Goal: Communication & Community: Answer question/provide support

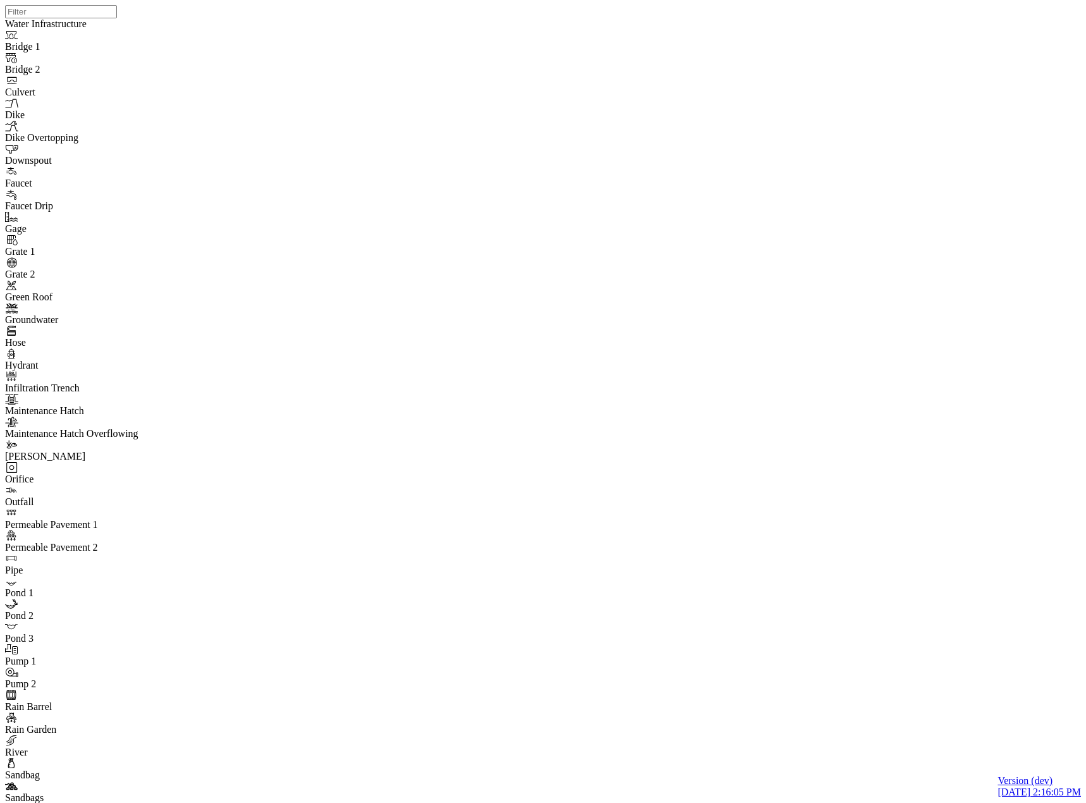
select select "CIRCLE"
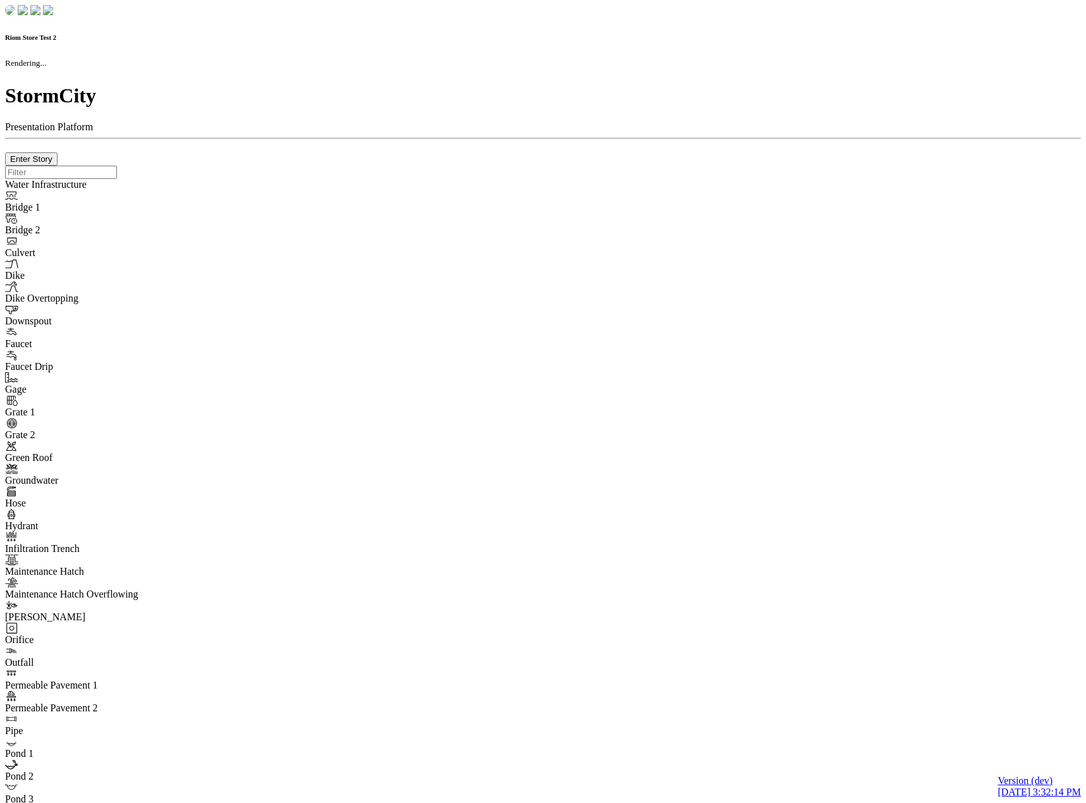
checkbox input "true"
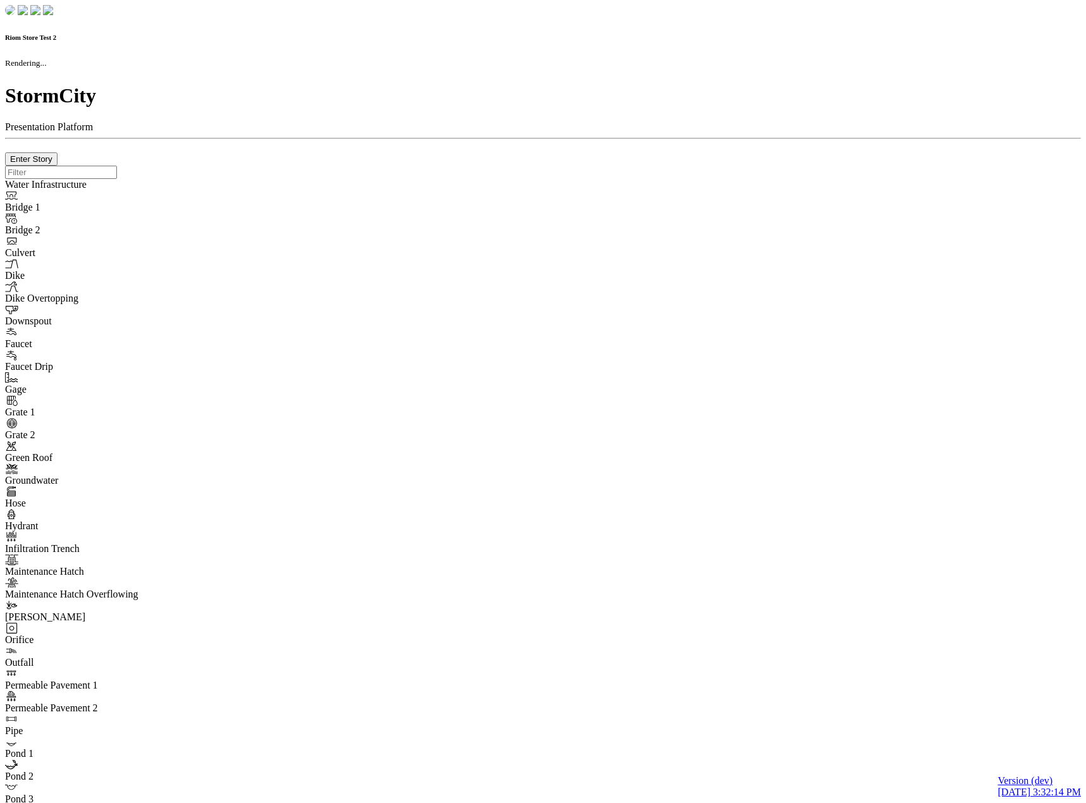
type input "0m"
type textarea "Depth = 0"
checkbox input "true"
select select "CIRCLE"
type input "7"
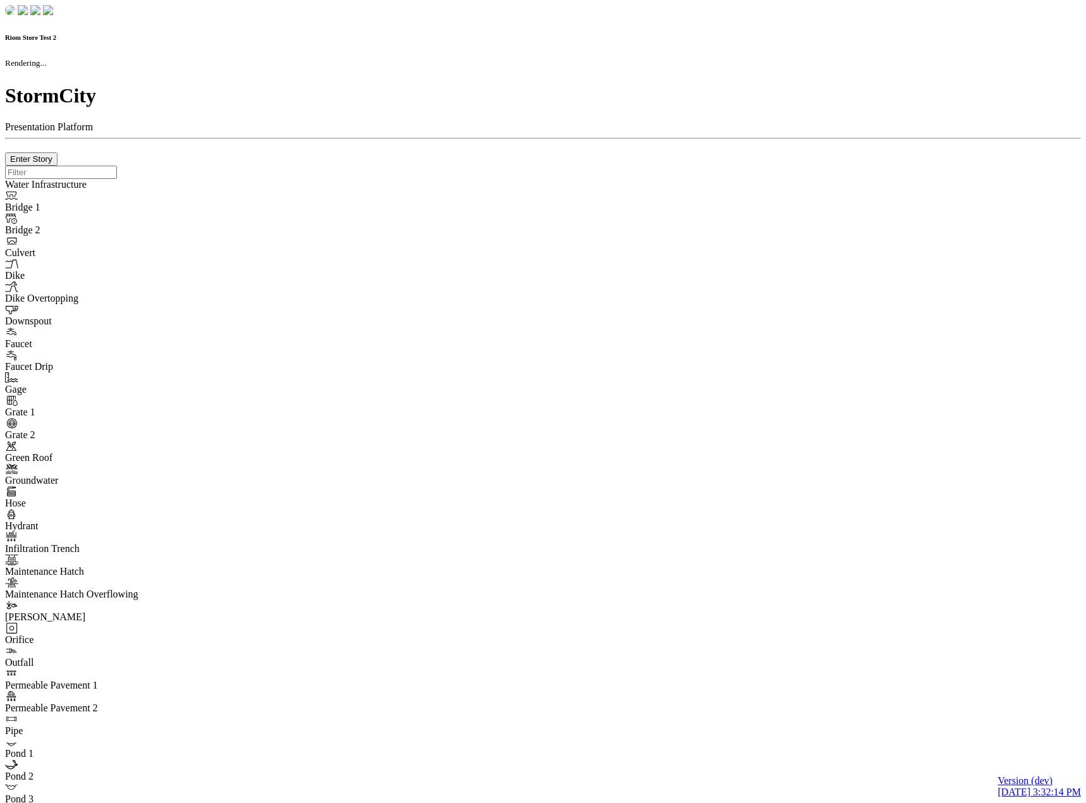
checkbox input "true"
type input "0"
type textarea "<i class="far fa-building"></i>"
select select "None"
type input "7"
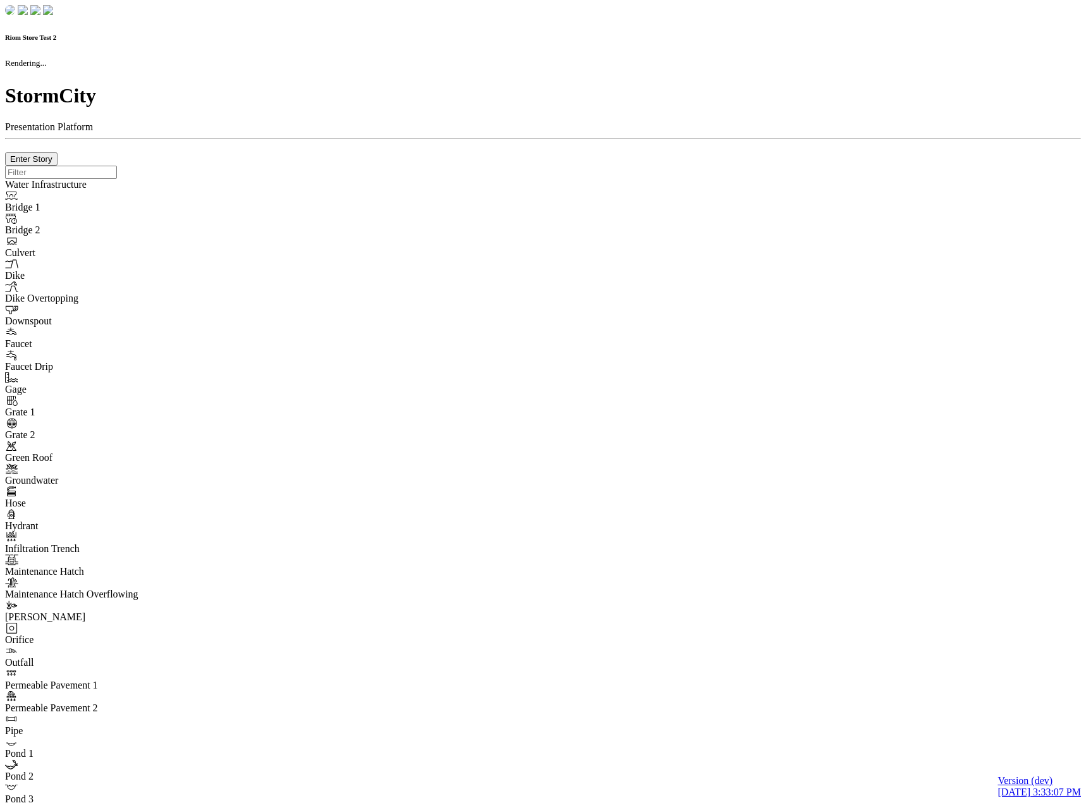
checkbox input "true"
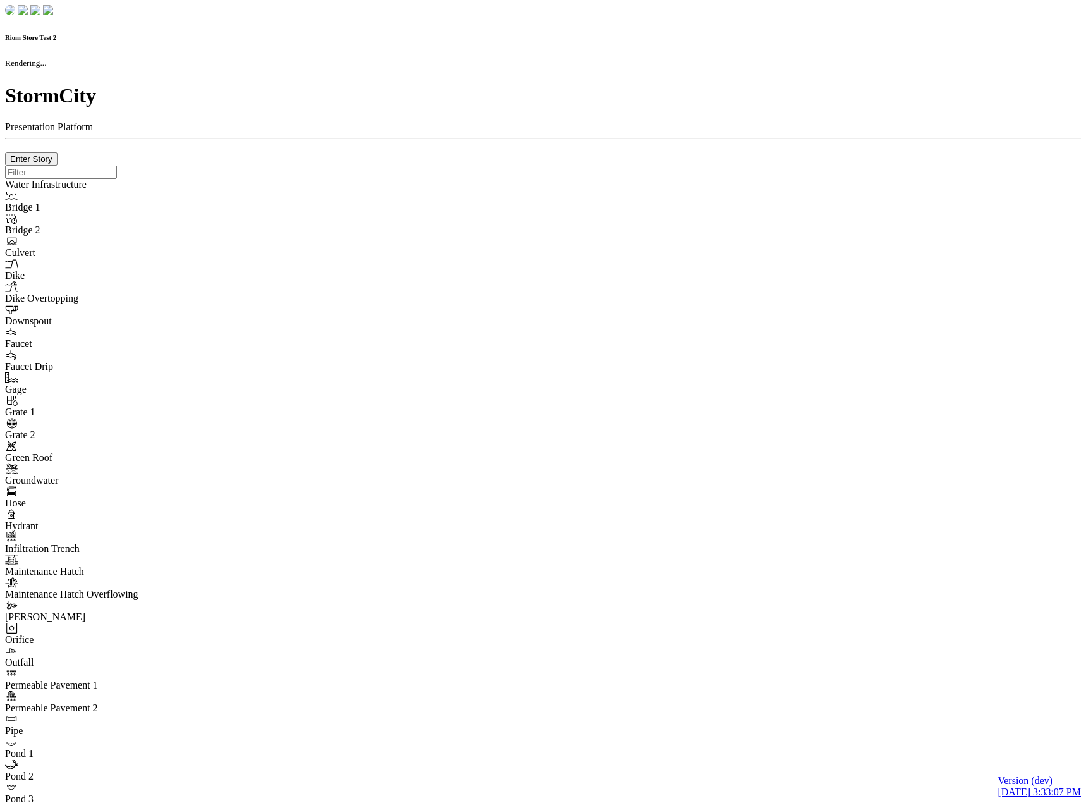
type input "0m"
type textarea "Depth = 0"
checkbox input "true"
select select "CIRCLE"
type input "7"
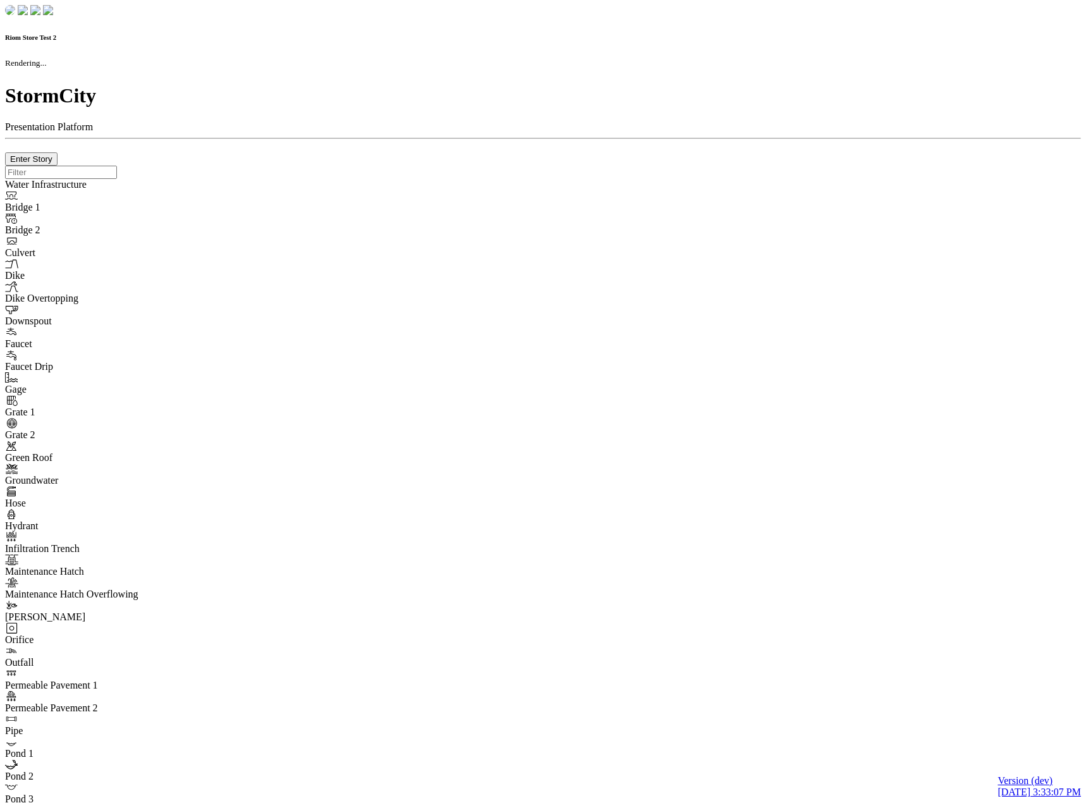
checkbox input "true"
type input "0"
type textarea "<i class="far fa-building"></i>"
type input "7"
select select "None"
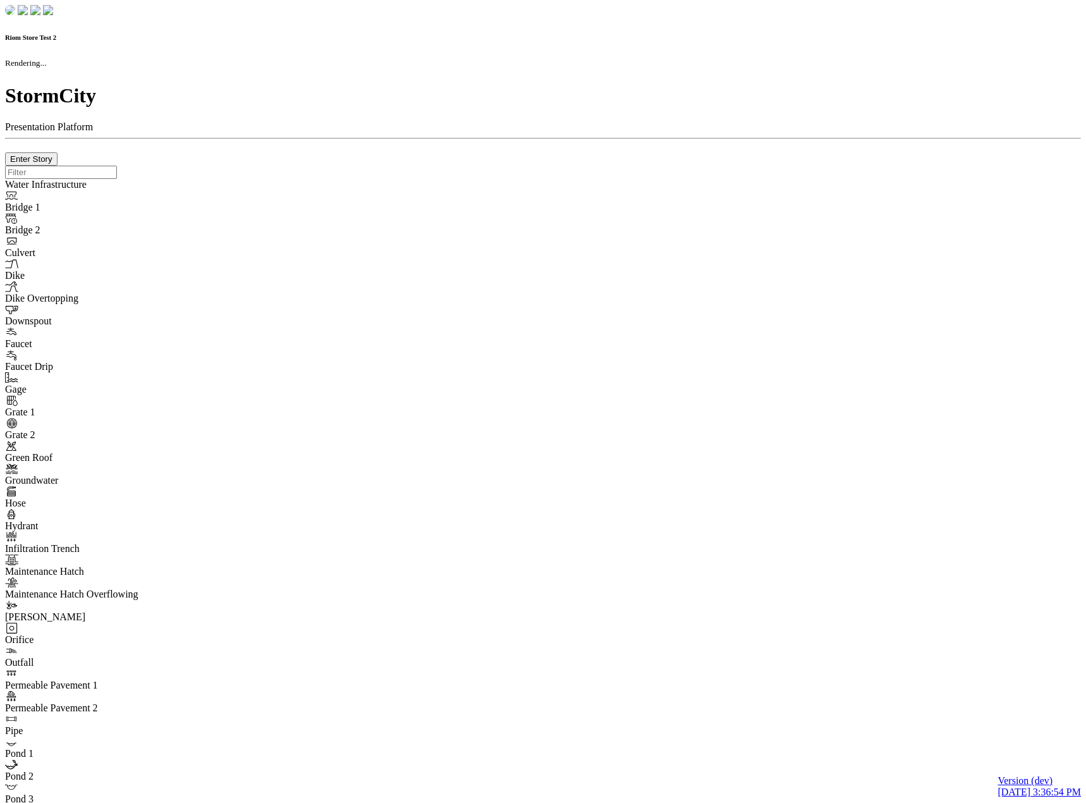
checkbox input "true"
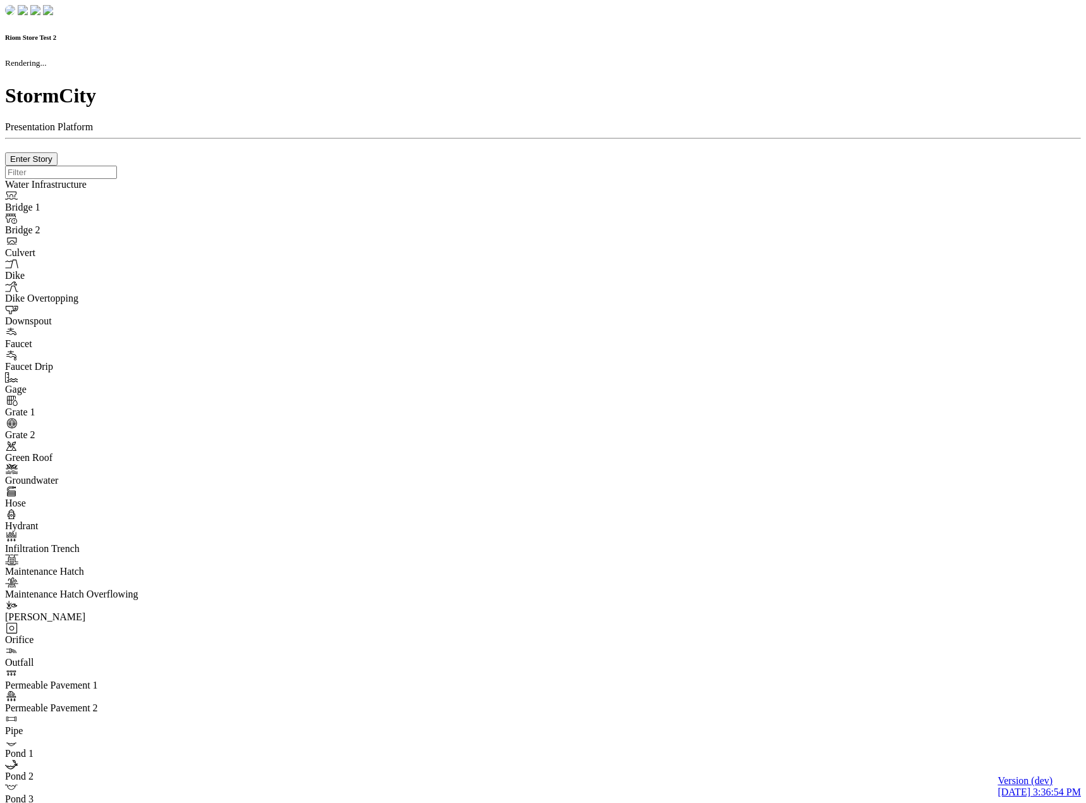
type input "0m"
type textarea "Depth = 0"
checkbox input "true"
select select "CIRCLE"
type input "7"
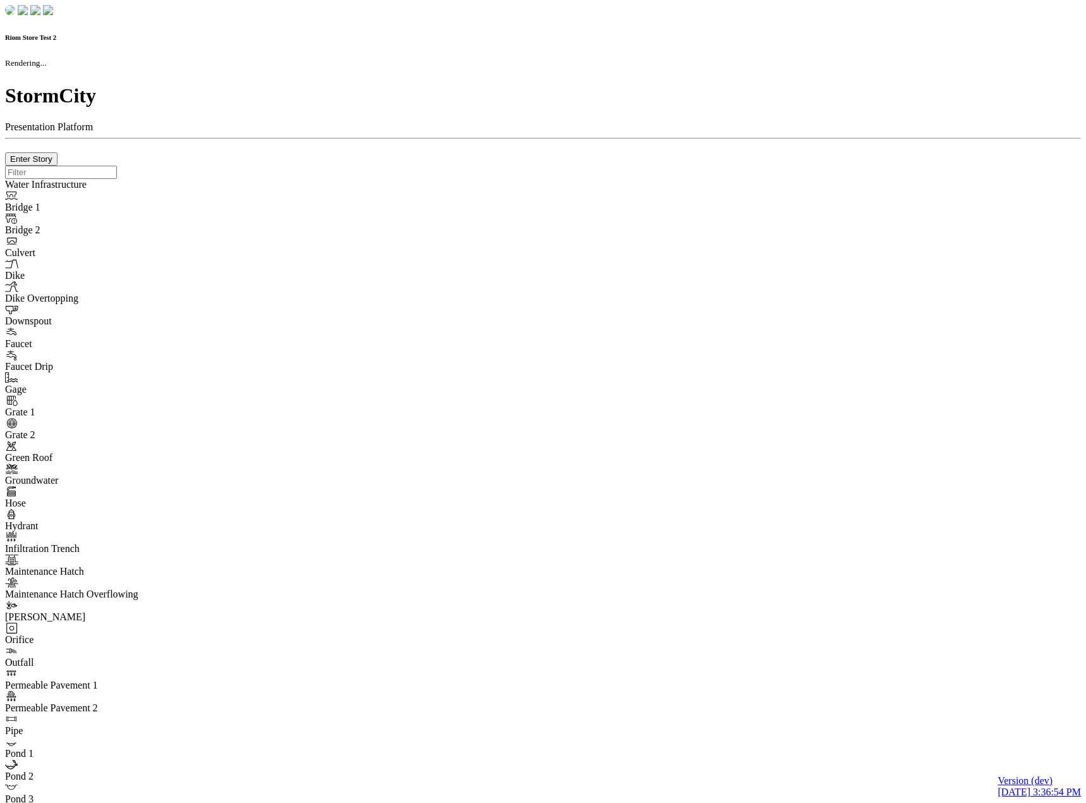
checkbox input "true"
type input "0"
type textarea "<i class="far fa-building"></i>"
select select "None"
type input "7"
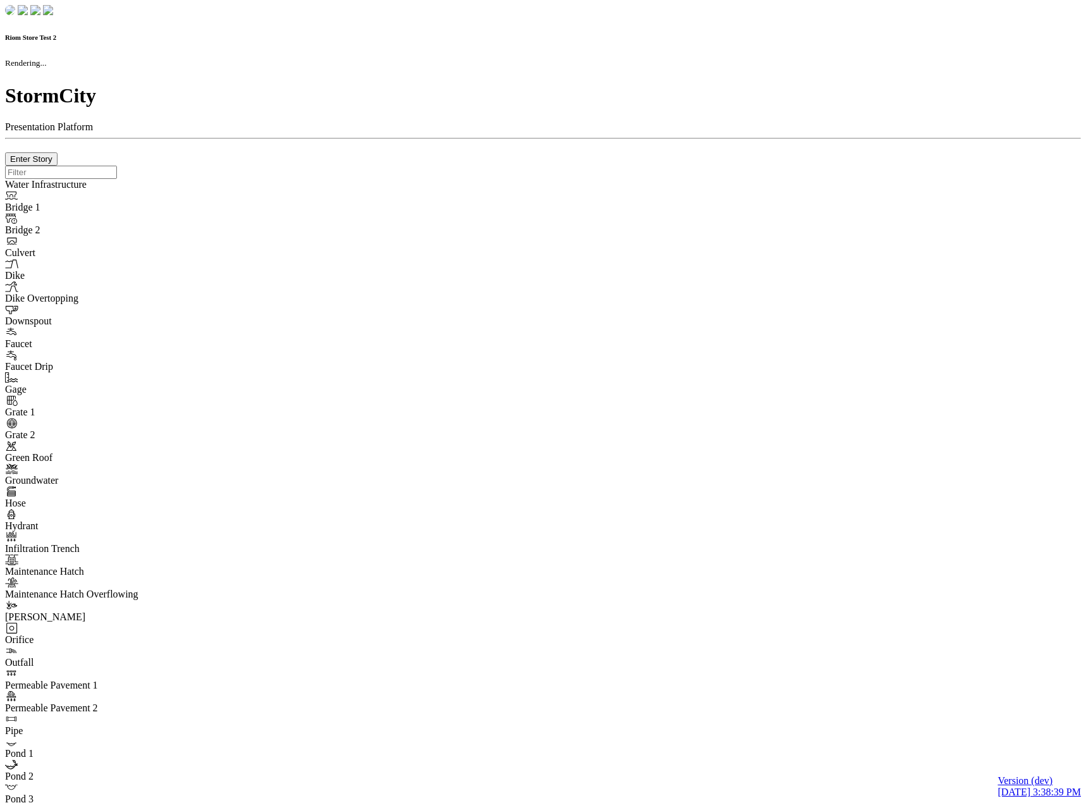
checkbox input "true"
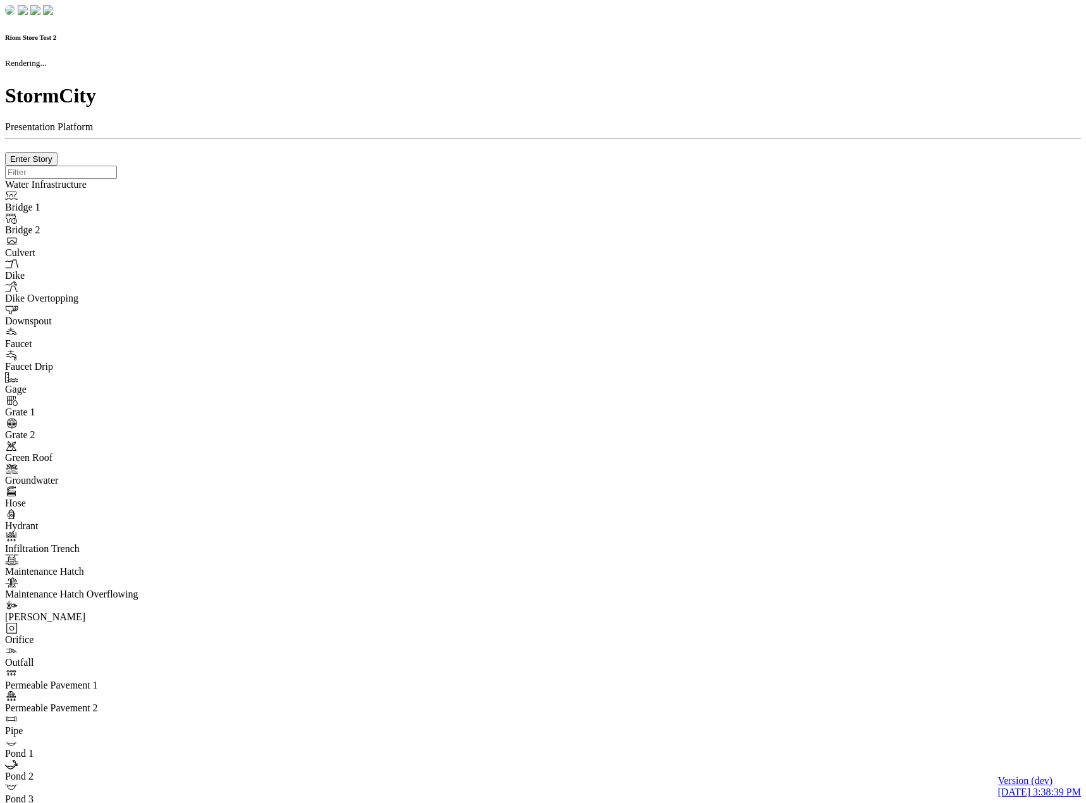
type input "0m"
type textarea "Depth = 0"
checkbox input "true"
select select "CIRCLE"
type input "7"
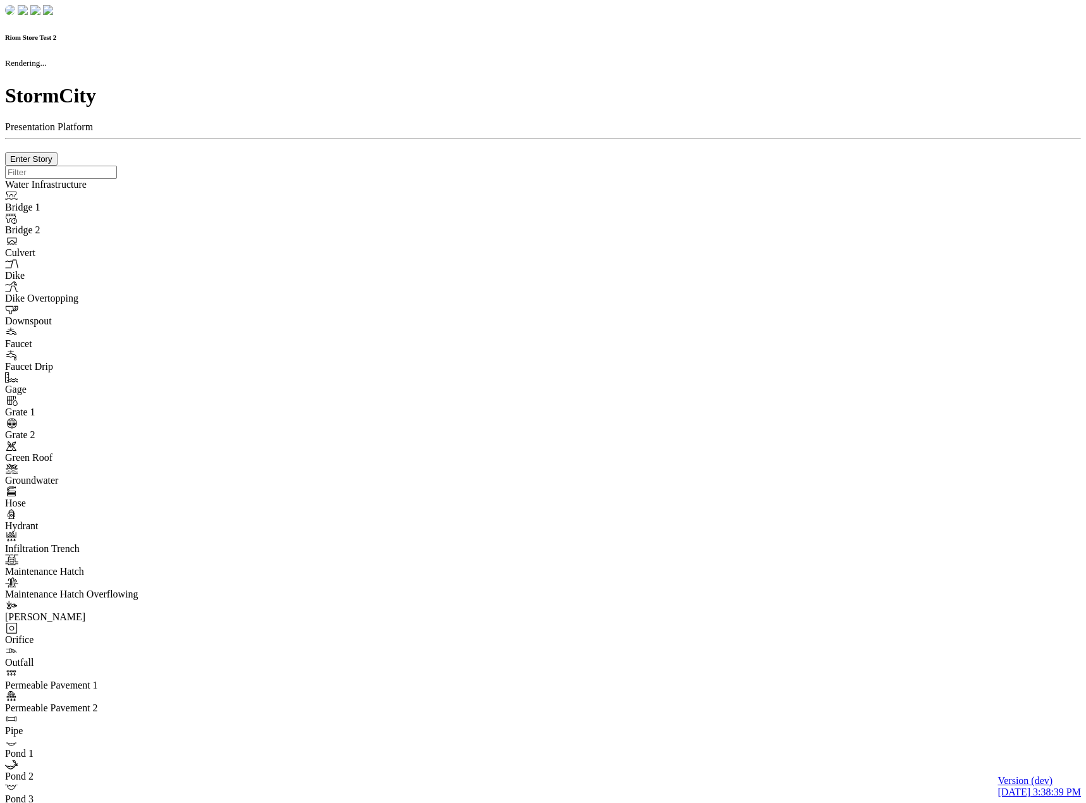
checkbox input "true"
type input "0"
type textarea "<i class="far fa-building"></i>"
type input "7"
select select "None"
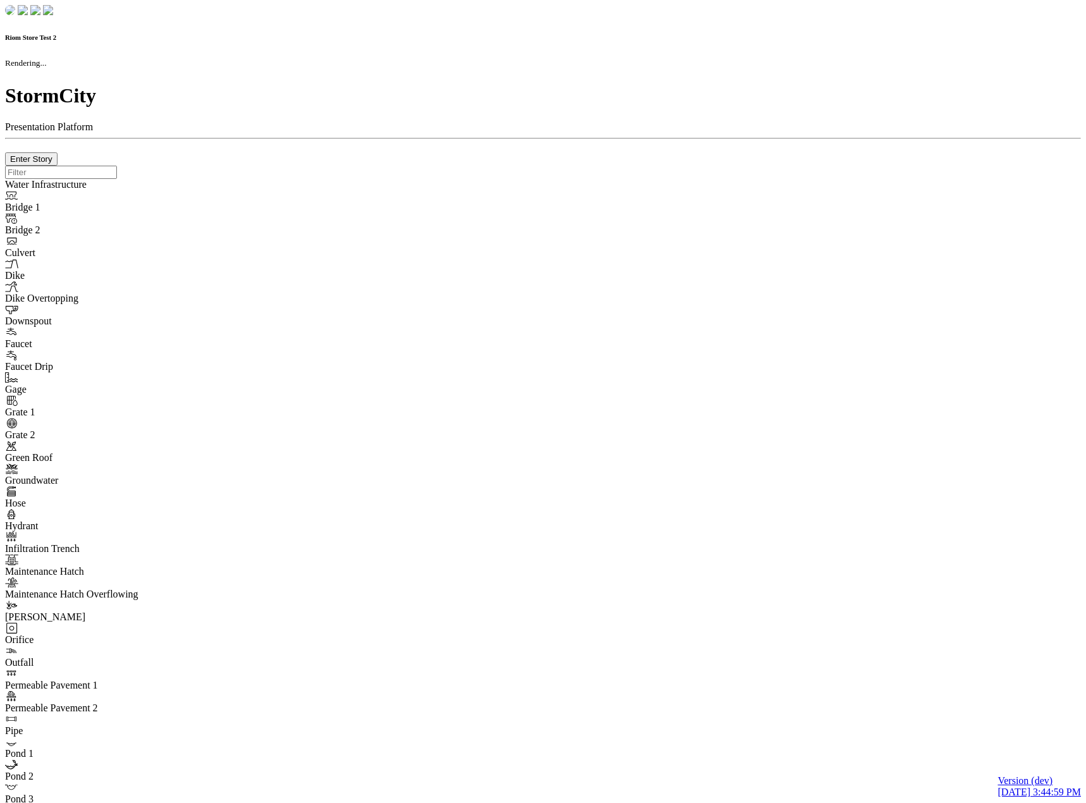
checkbox input "true"
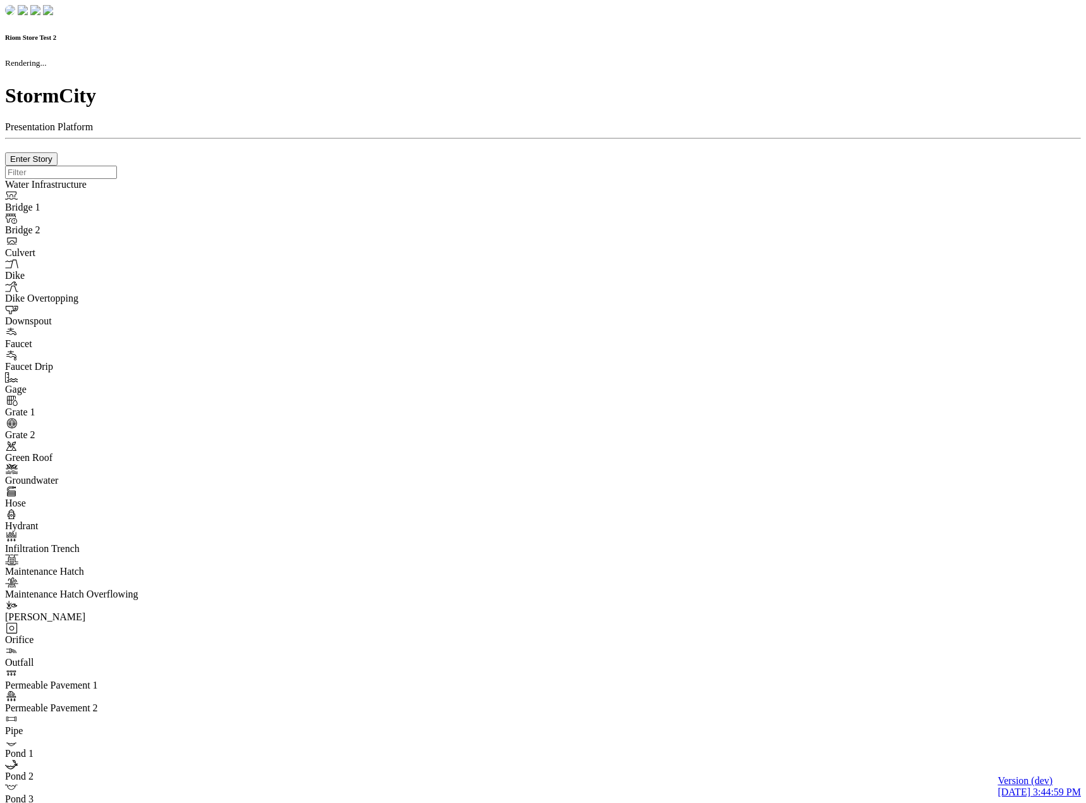
type input "0m"
type textarea "Depth = 0"
checkbox input "true"
select select "CIRCLE"
type input "7"
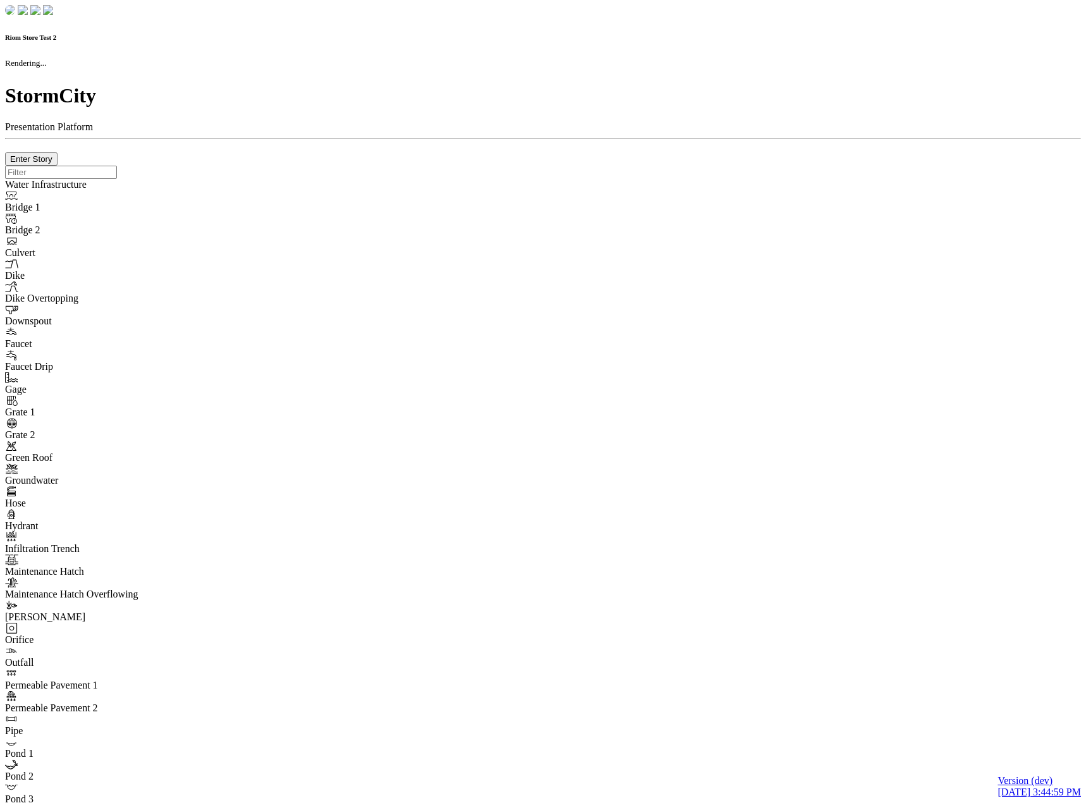
checkbox input "true"
type input "0"
type textarea "<i class="far fa-building"></i>"
type input "7"
select select "None"
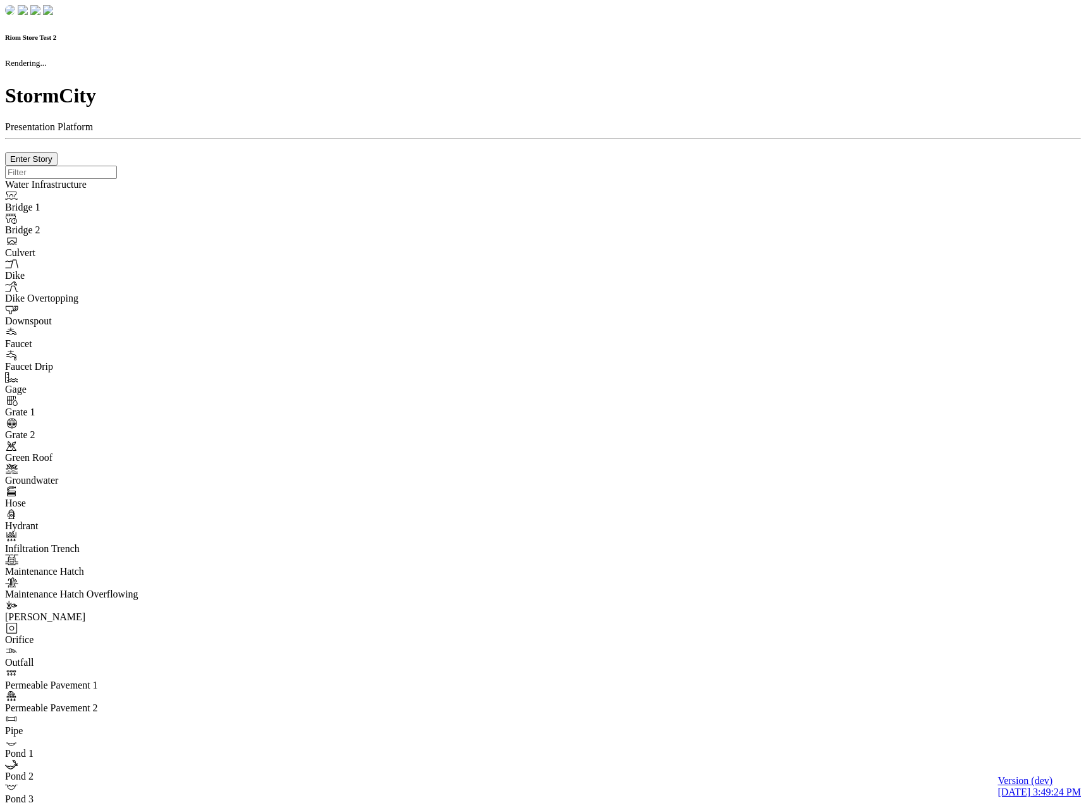
checkbox input "true"
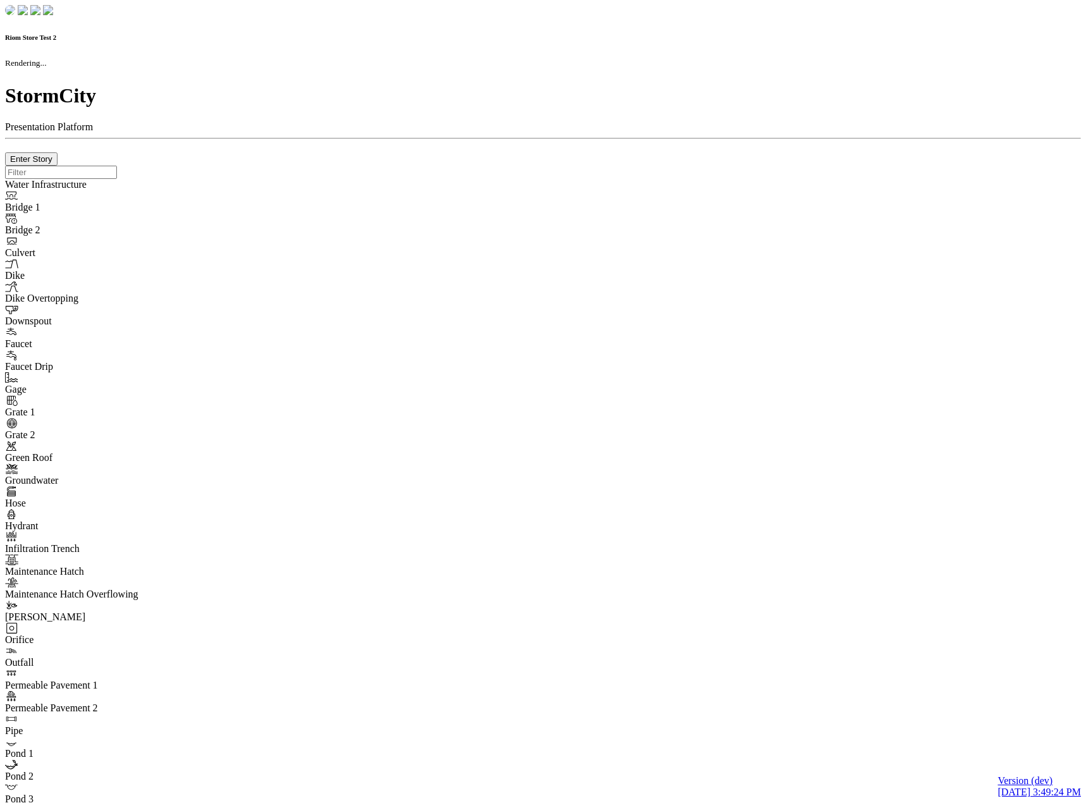
type input "0m"
type textarea "Depth = 0"
checkbox input "true"
select select "CIRCLE"
type input "7"
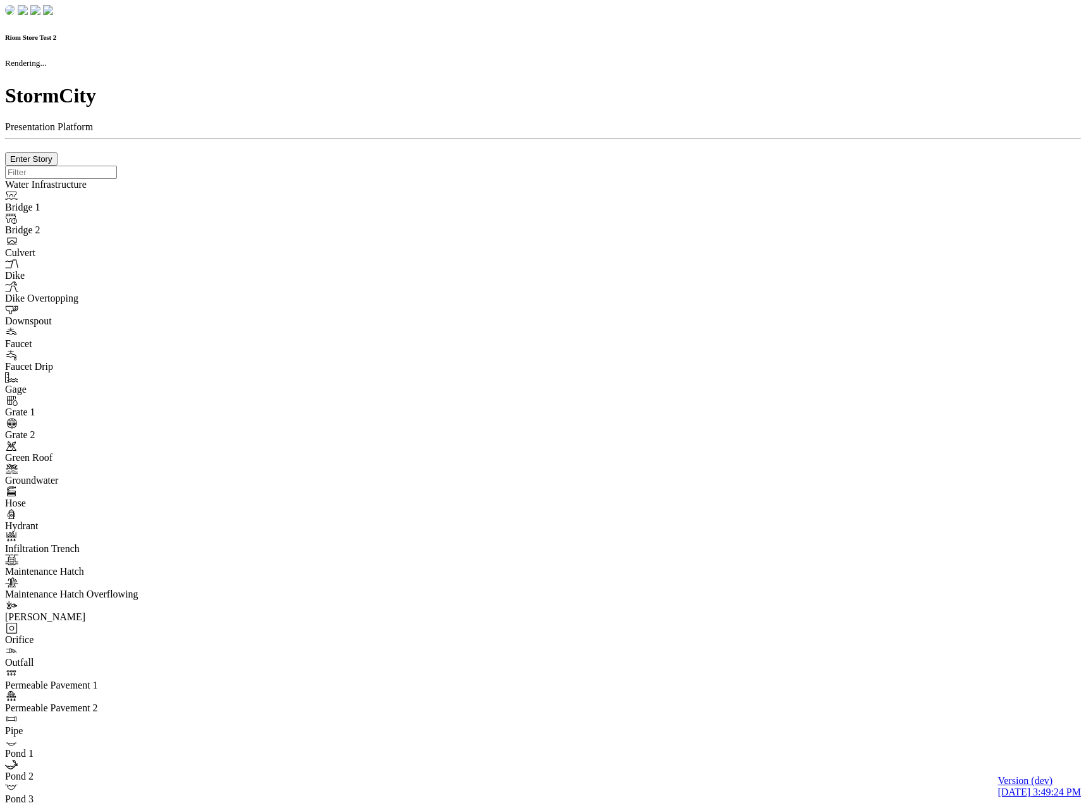
checkbox input "true"
type input "0"
select select "None"
type textarea "<i class="far fa-building"></i>"
type input "7"
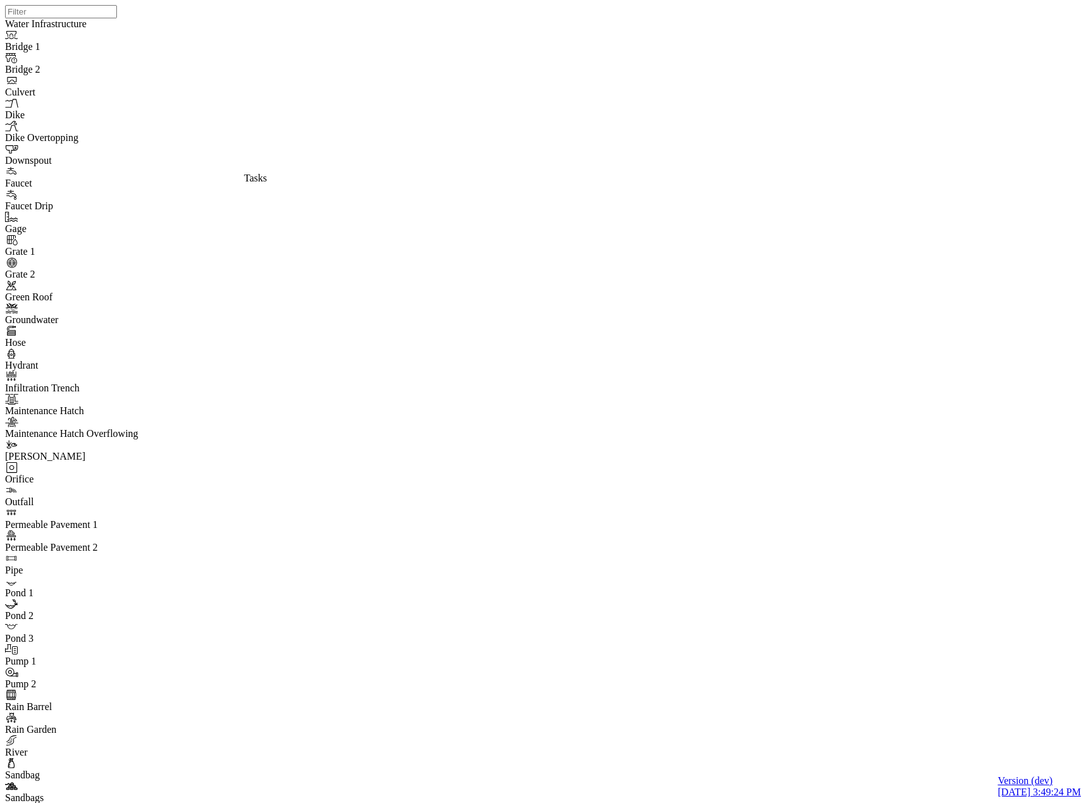
click at [233, 136] on div at bounding box center [548, 385] width 1086 height 770
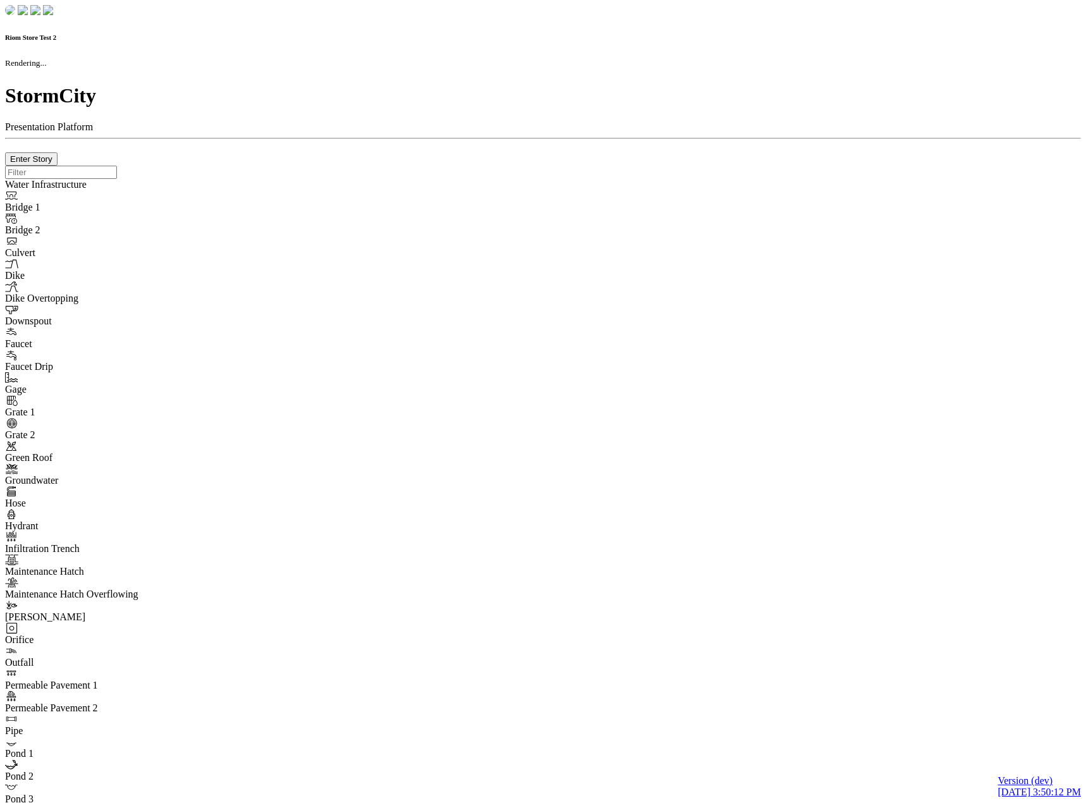
checkbox input "true"
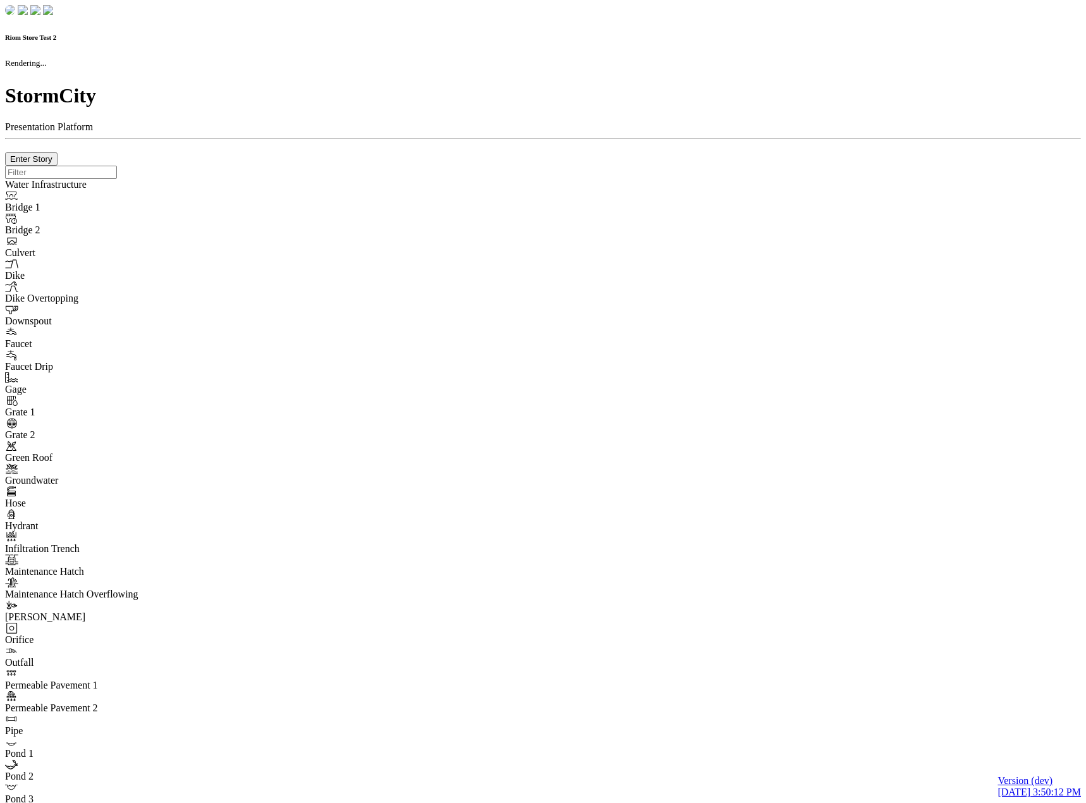
type input "0m"
type textarea "Depth = 0"
checkbox input "true"
select select "CIRCLE"
type input "7"
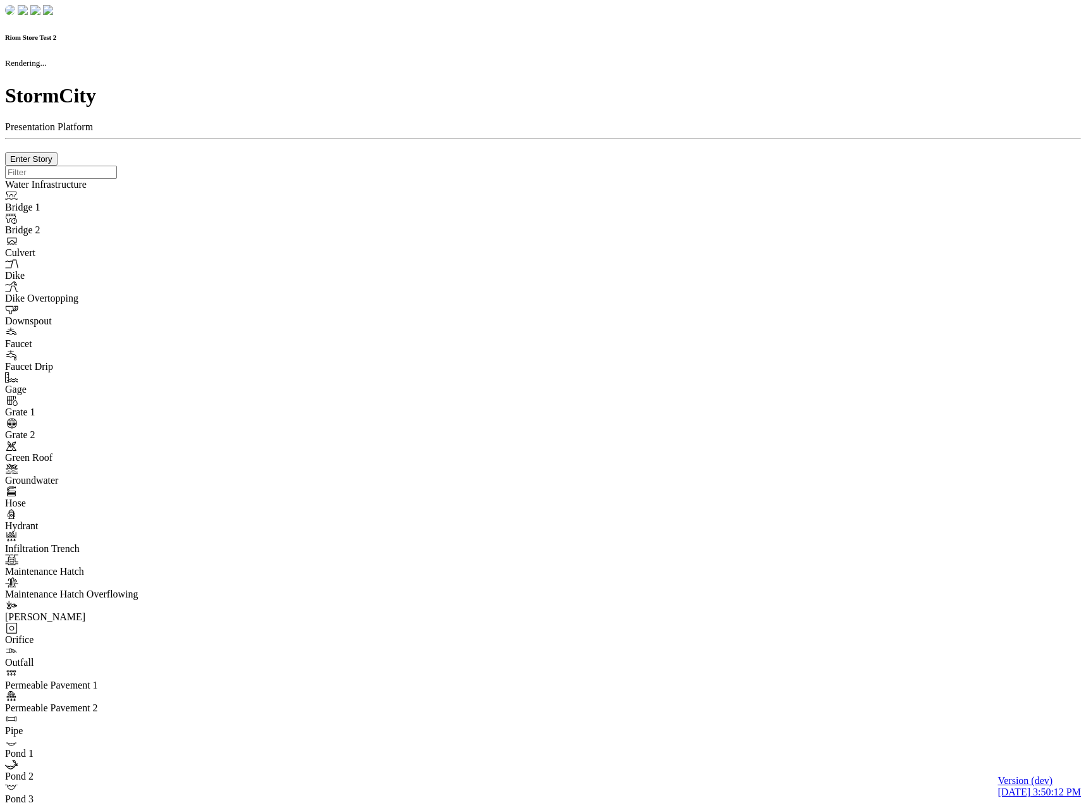
checkbox input "true"
type input "0"
type textarea "<i class="far fa-building"></i>"
type input "7"
select select "None"
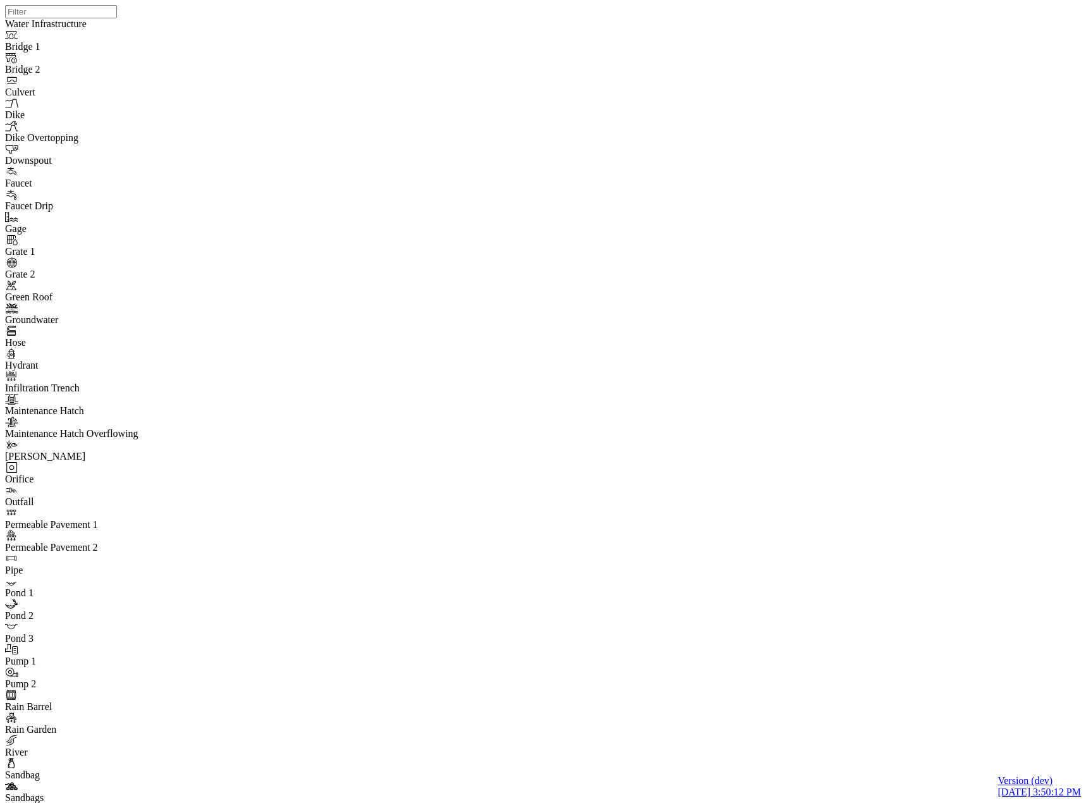
drag, startPoint x: 233, startPoint y: 148, endPoint x: 246, endPoint y: 183, distance: 37.4
click at [726, 426] on div "DO JC JC JC JC JC JC JC" at bounding box center [548, 385] width 1086 height 770
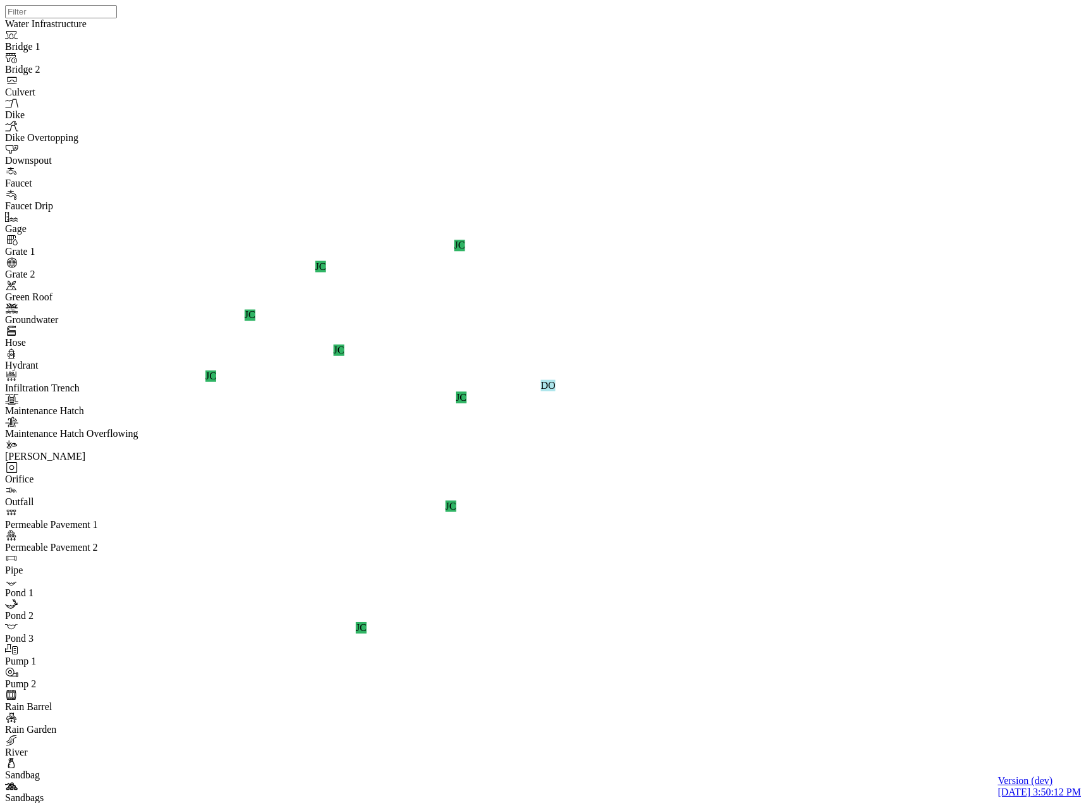
click at [655, 214] on div "DO JC JC JC JC JC JC JC JC JC" at bounding box center [548, 385] width 1086 height 770
click at [564, 520] on div "DO JC JC JC JC JC JC JC JC JC JC" at bounding box center [548, 385] width 1086 height 770
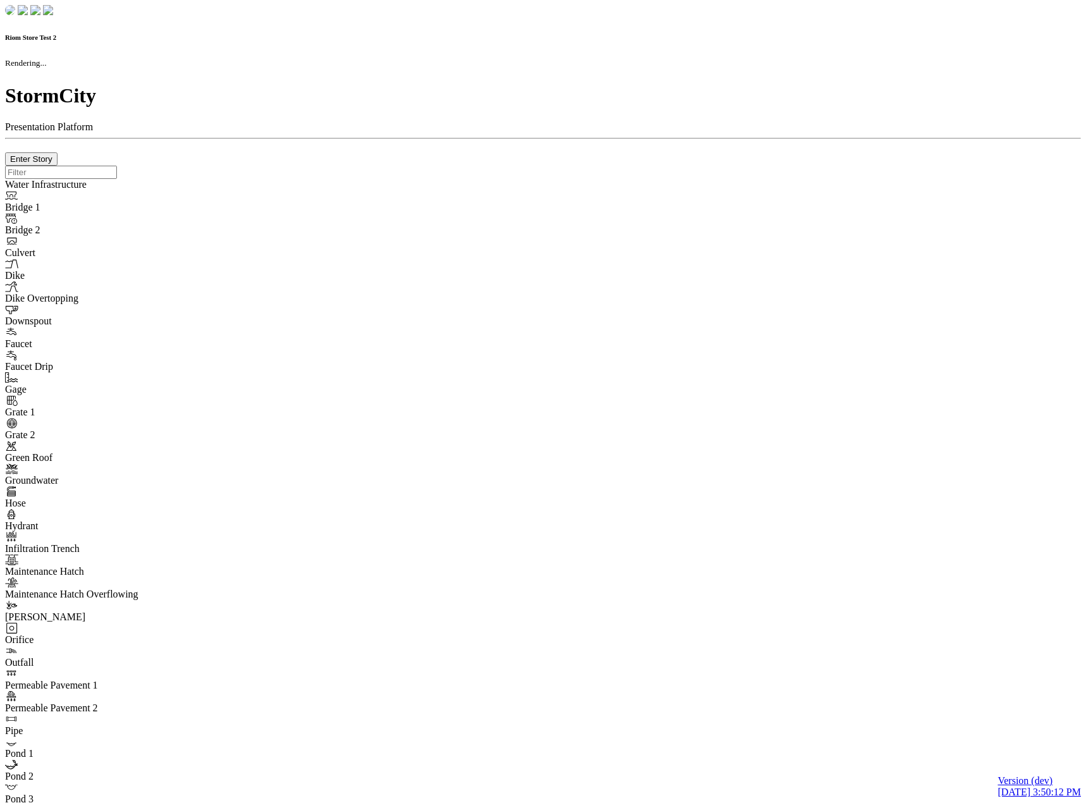
checkbox input "true"
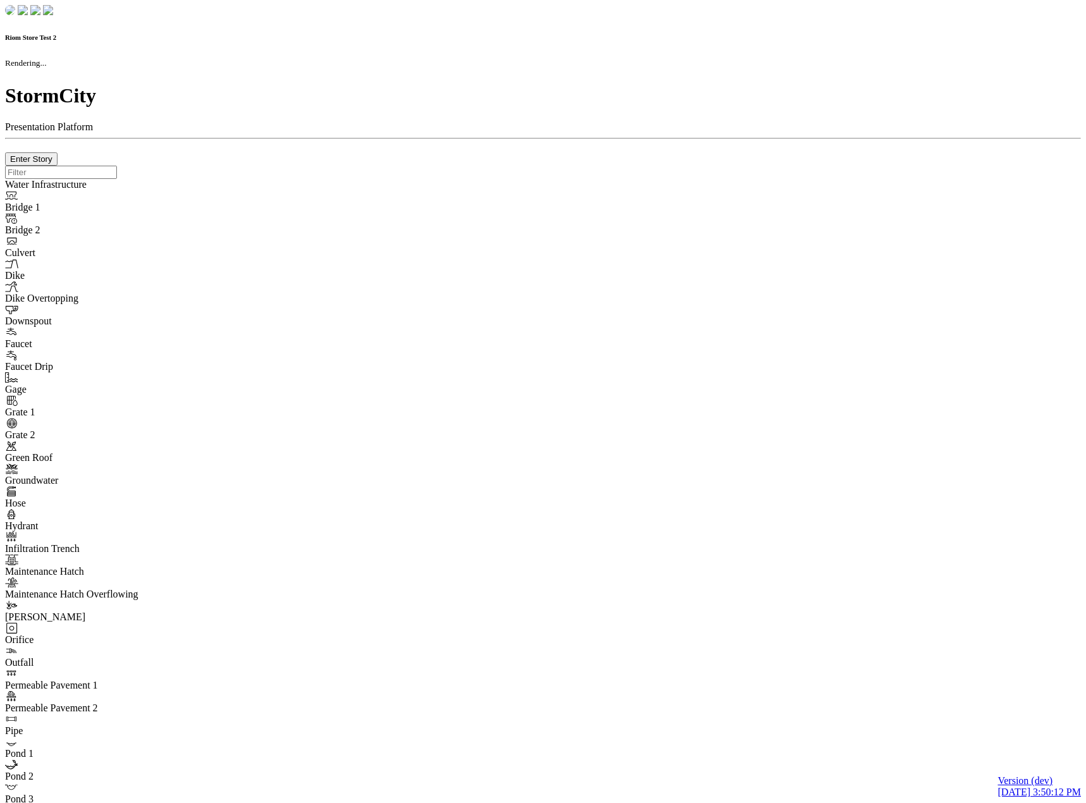
type input "0m"
type textarea "Depth = 0"
checkbox input "true"
select select "CIRCLE"
type input "7"
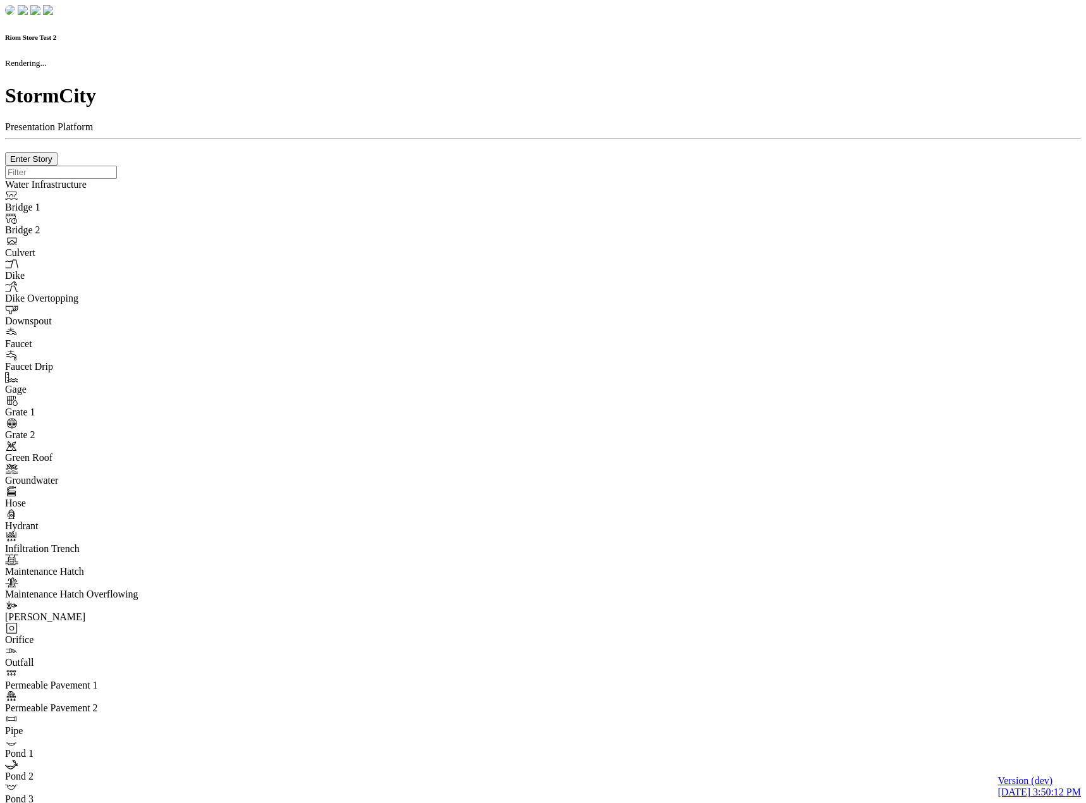
checkbox input "true"
type input "0"
type textarea "<i class="far fa-building"></i>"
select select "None"
type input "7"
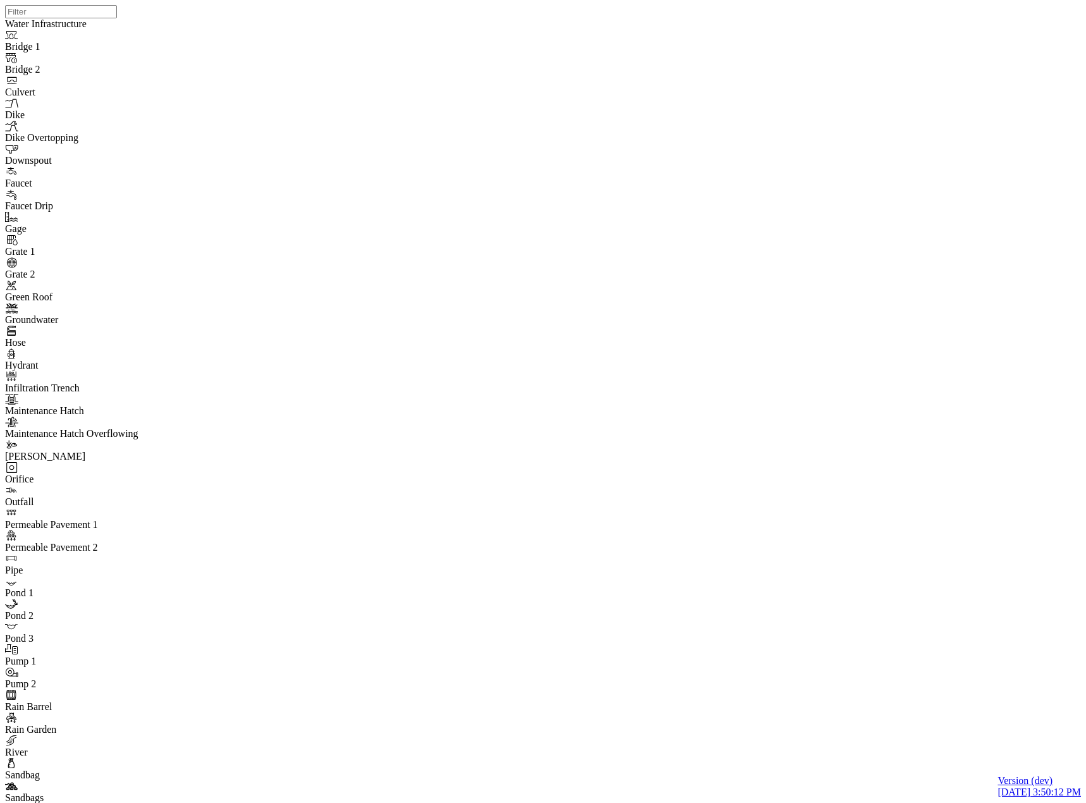
drag, startPoint x: 382, startPoint y: 251, endPoint x: 360, endPoint y: 277, distance: 34.6
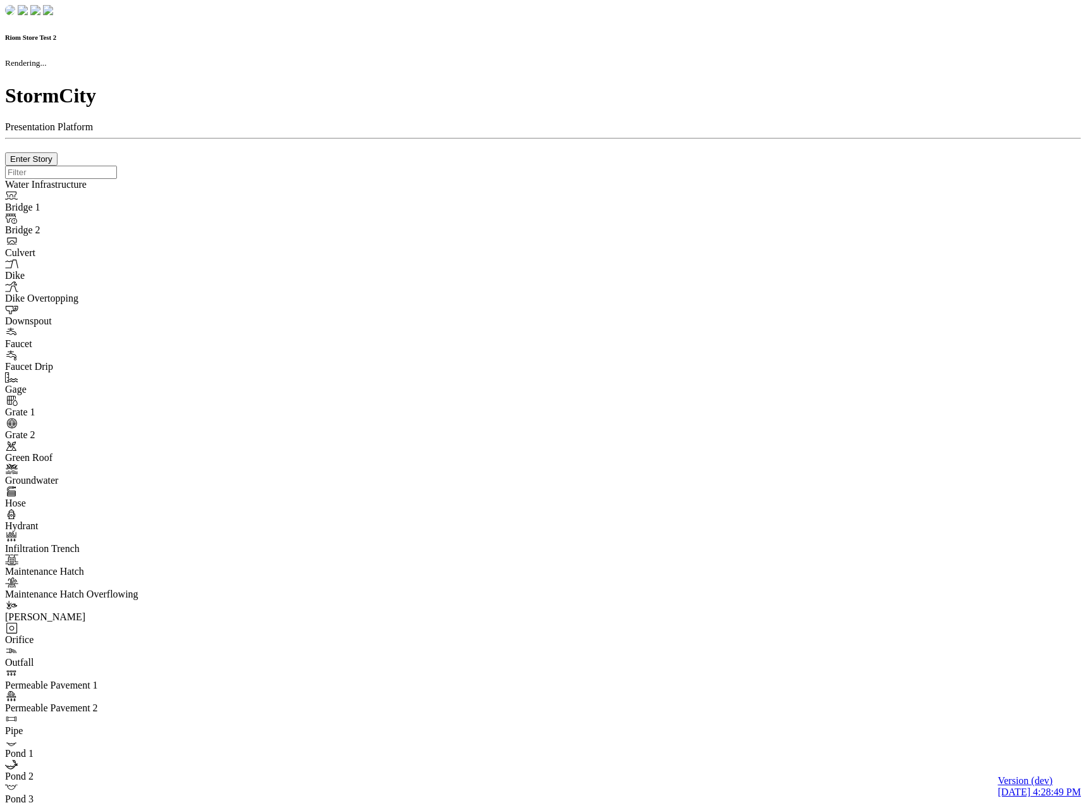
checkbox input "true"
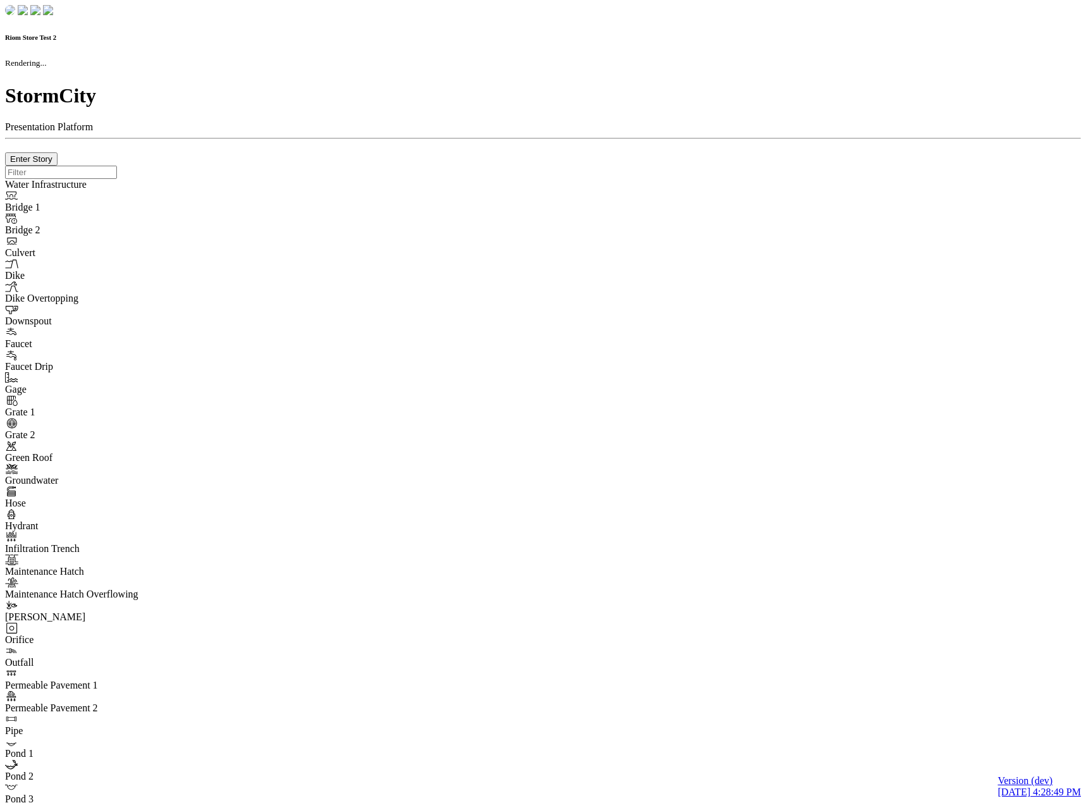
type input "0m"
type textarea "Depth = 0"
checkbox input "true"
select select "CIRCLE"
type input "7"
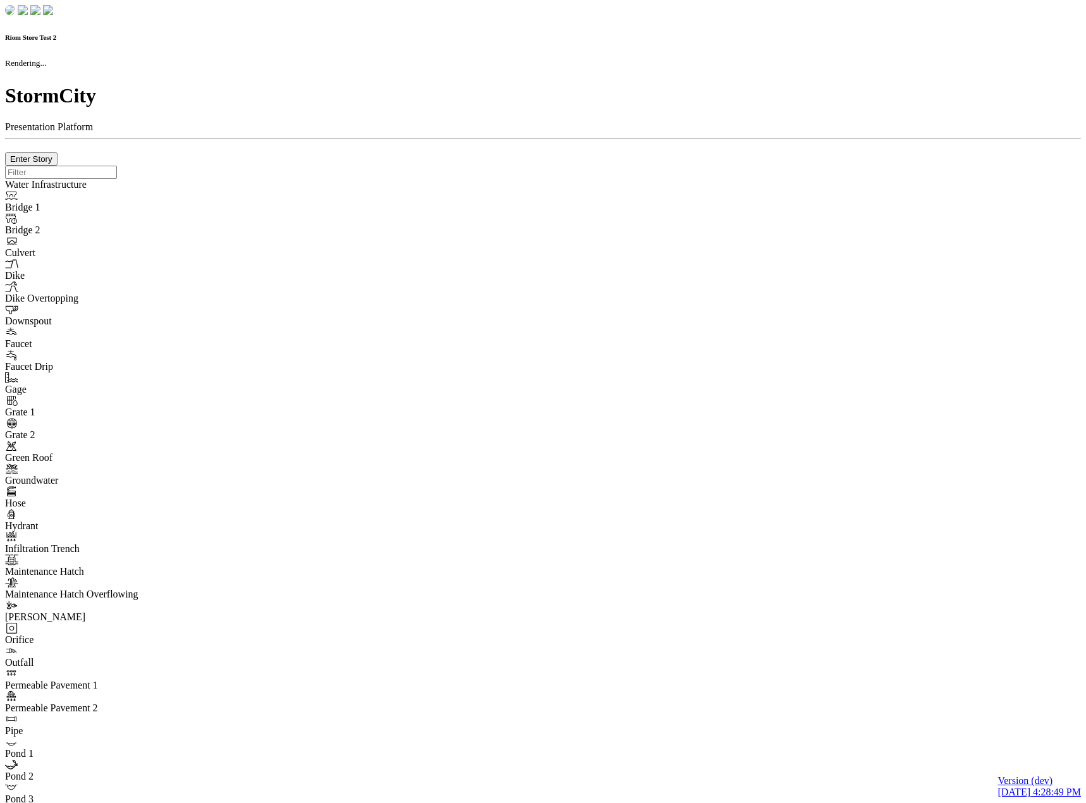
checkbox input "true"
type input "0"
select select "None"
type textarea "<i class="far fa-building"></i>"
type input "7"
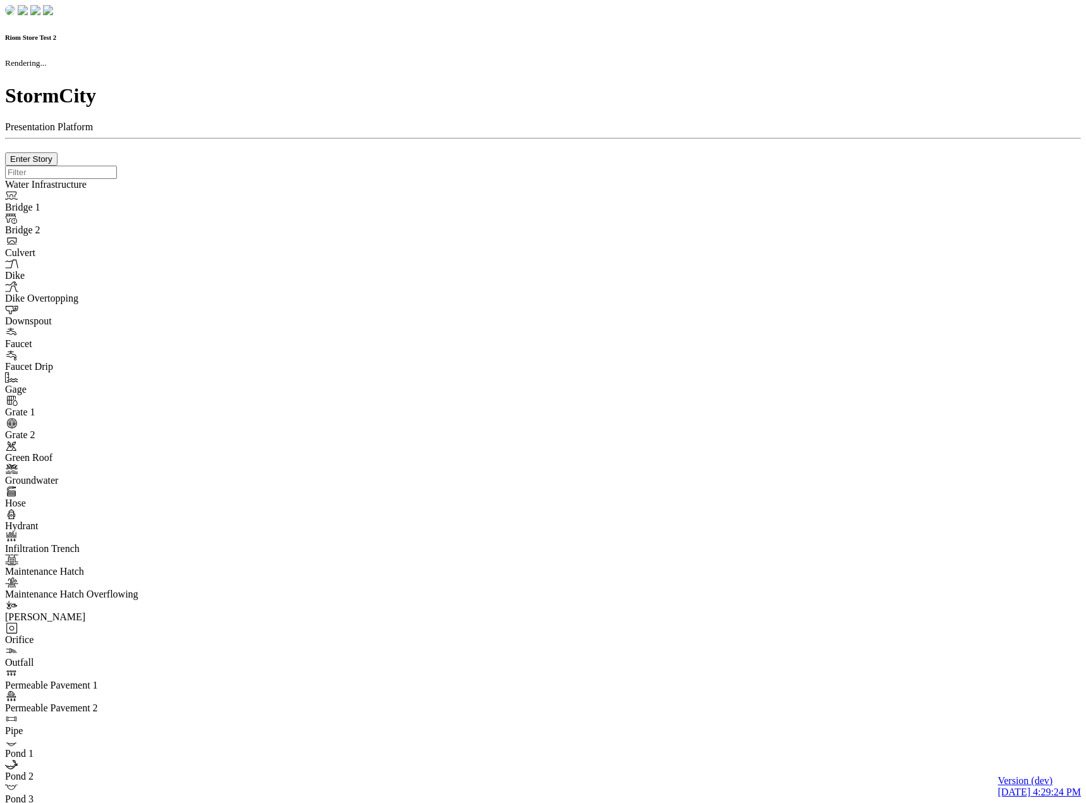
checkbox input "true"
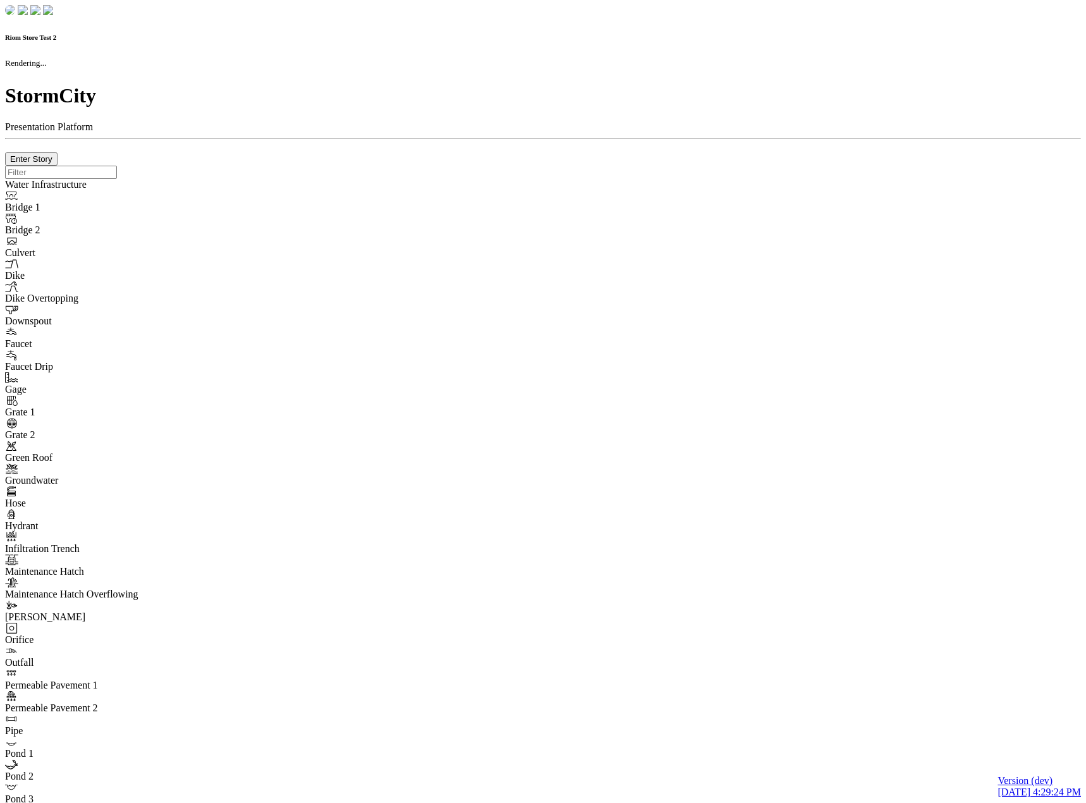
type input "0m"
type textarea "Depth = 0"
checkbox input "true"
select select "CIRCLE"
type input "7"
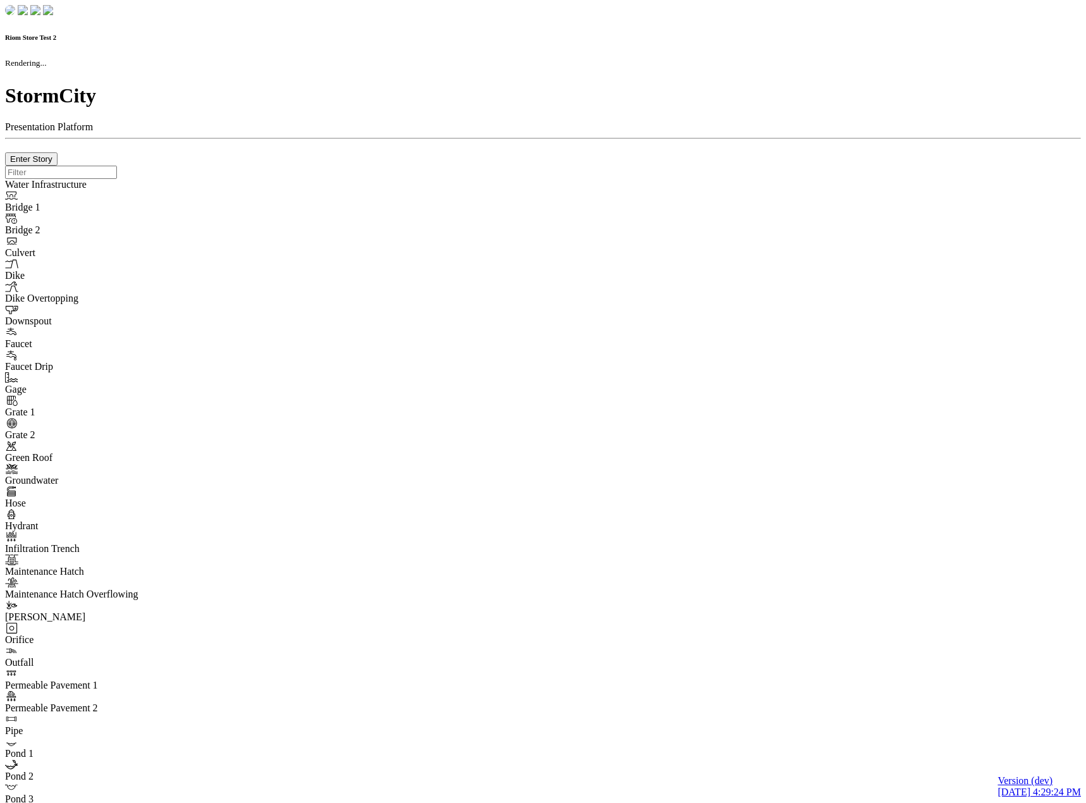
checkbox input "true"
type input "0"
type textarea "<i class="far fa-building"></i>"
type input "7"
select select "None"
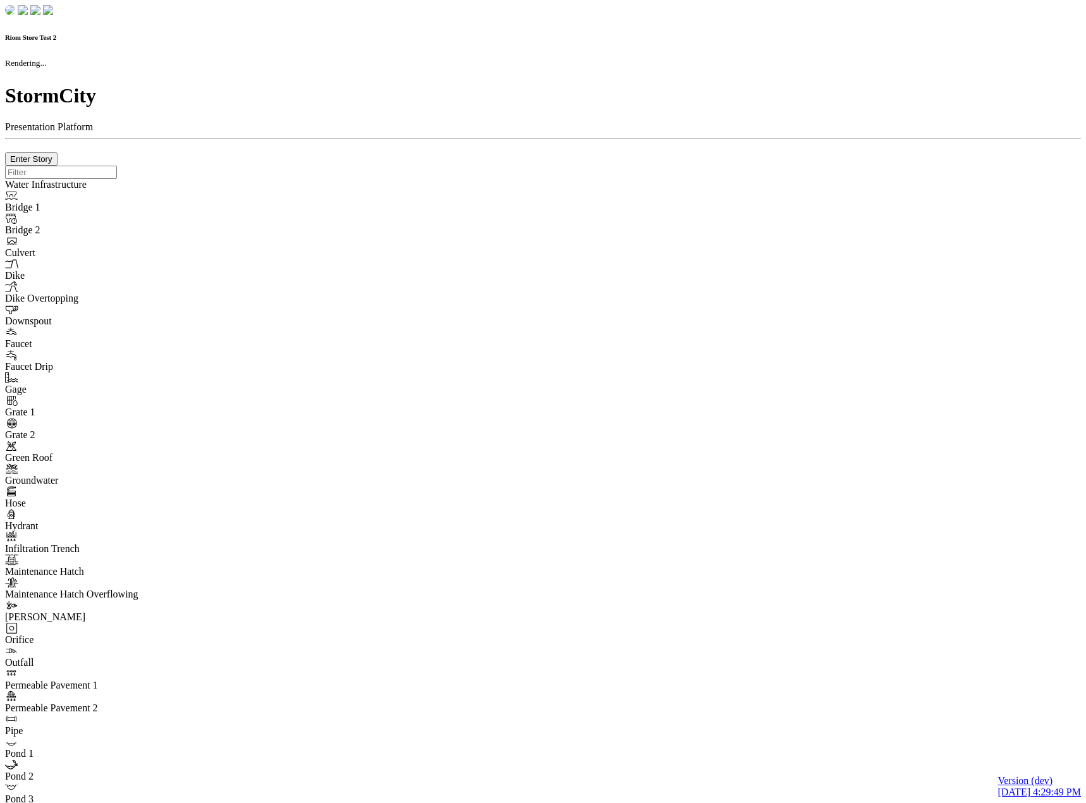
checkbox input "true"
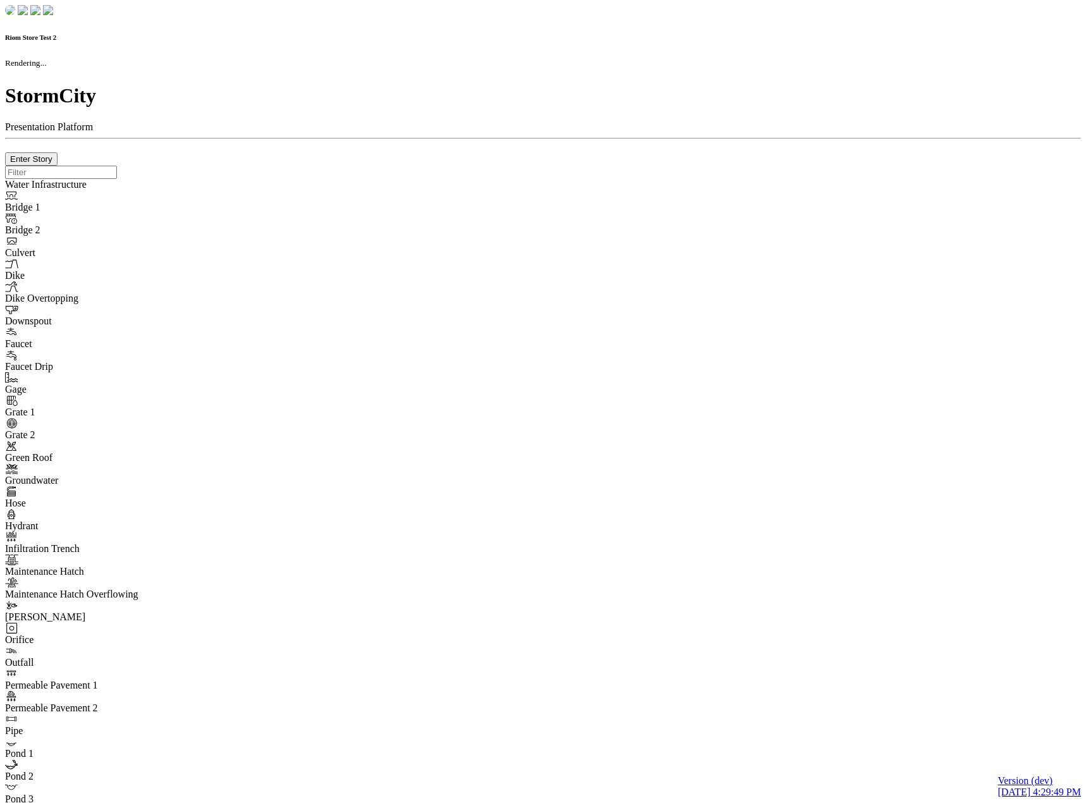
type input "0m"
type textarea "Depth = 0"
checkbox input "true"
select select "CIRCLE"
type input "7"
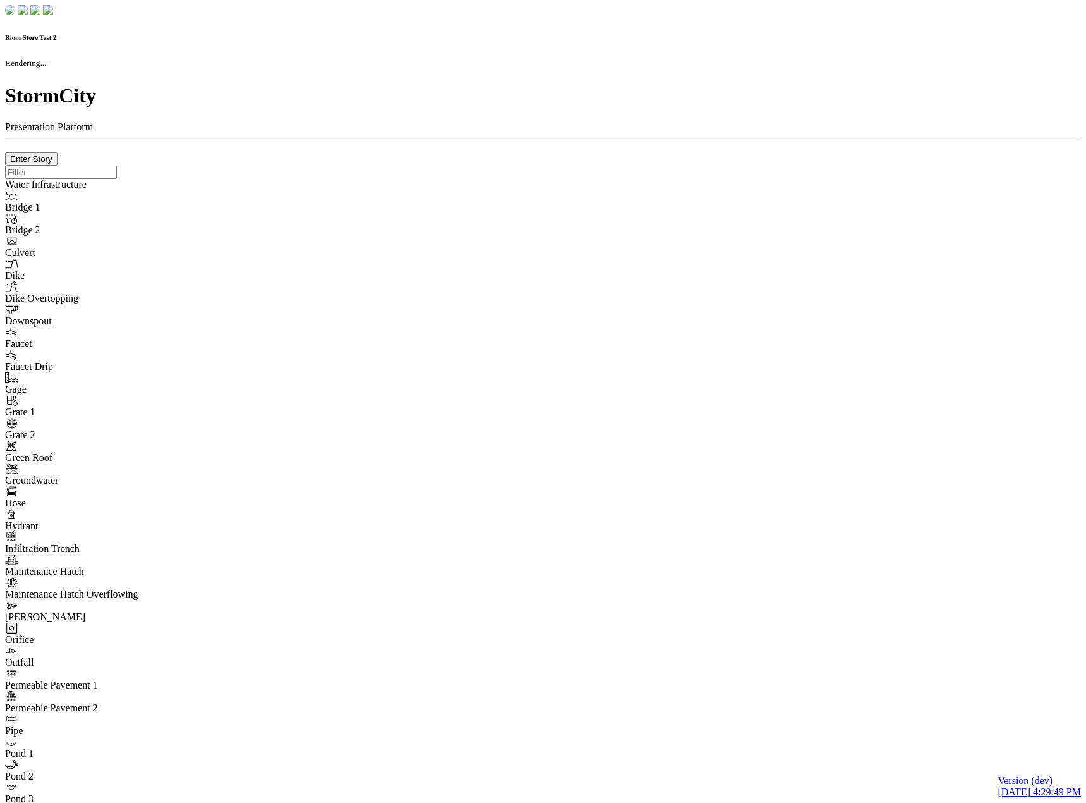
checkbox input "true"
type input "0"
type textarea "<i class="far fa-building"></i>"
select select "None"
type input "7"
